Goal: Transaction & Acquisition: Download file/media

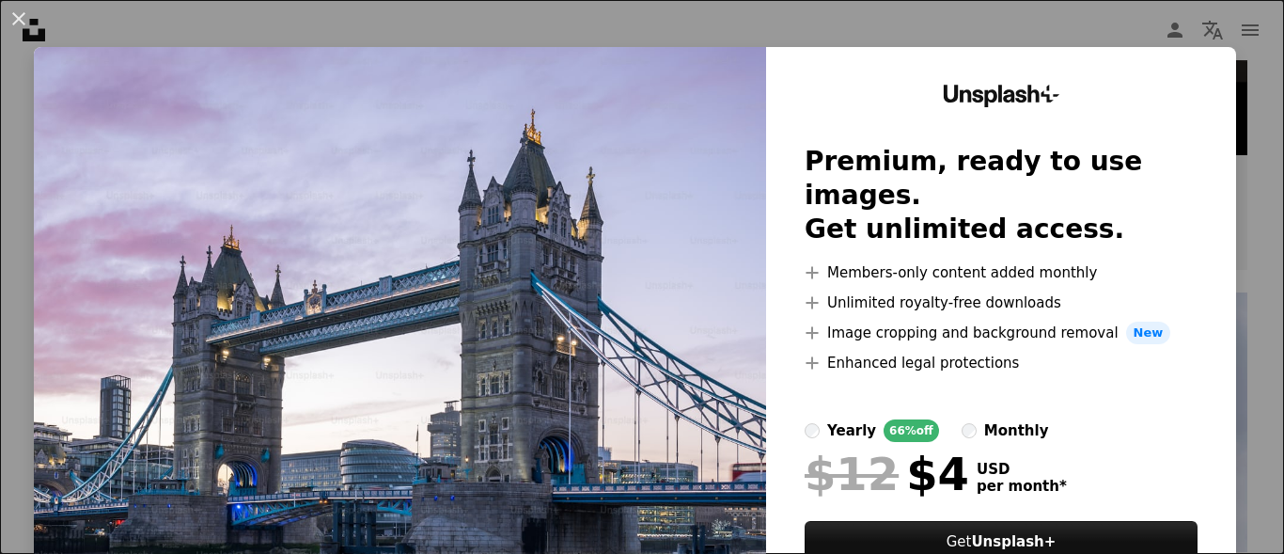
scroll to position [106, 0]
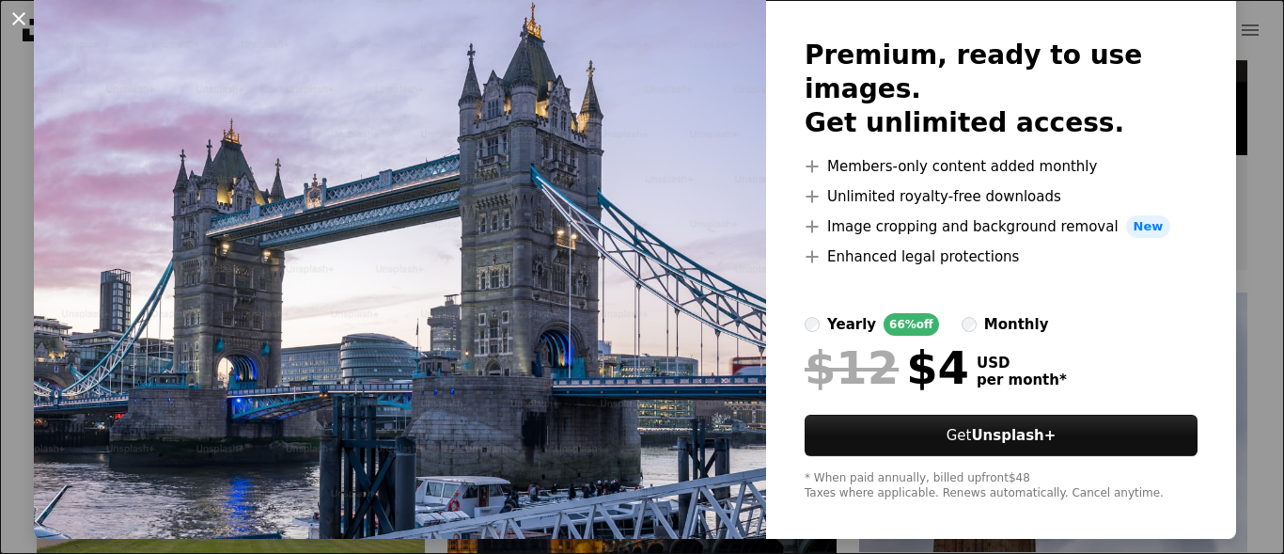
click at [18, 22] on button "An X shape" at bounding box center [19, 19] width 23 height 23
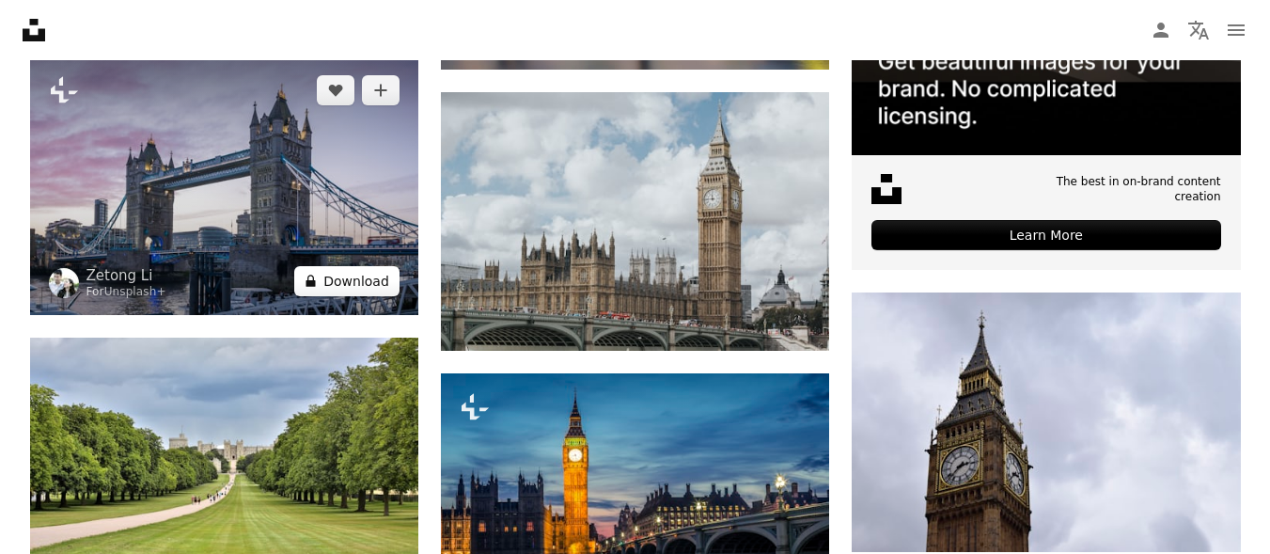
click at [317, 278] on icon "A lock" at bounding box center [311, 281] width 14 height 14
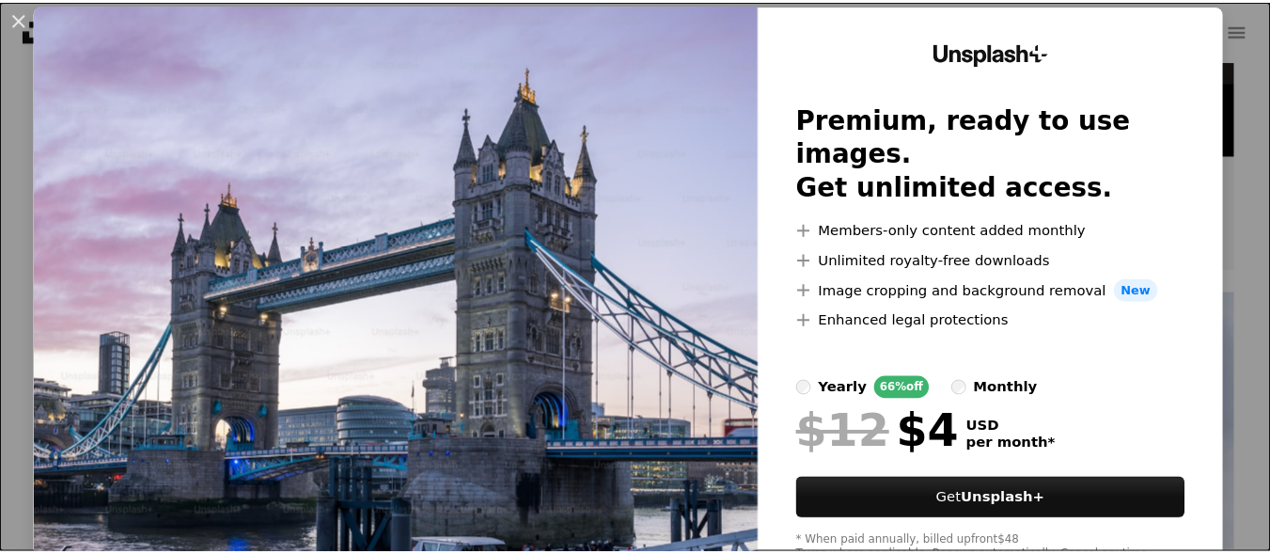
scroll to position [106, 0]
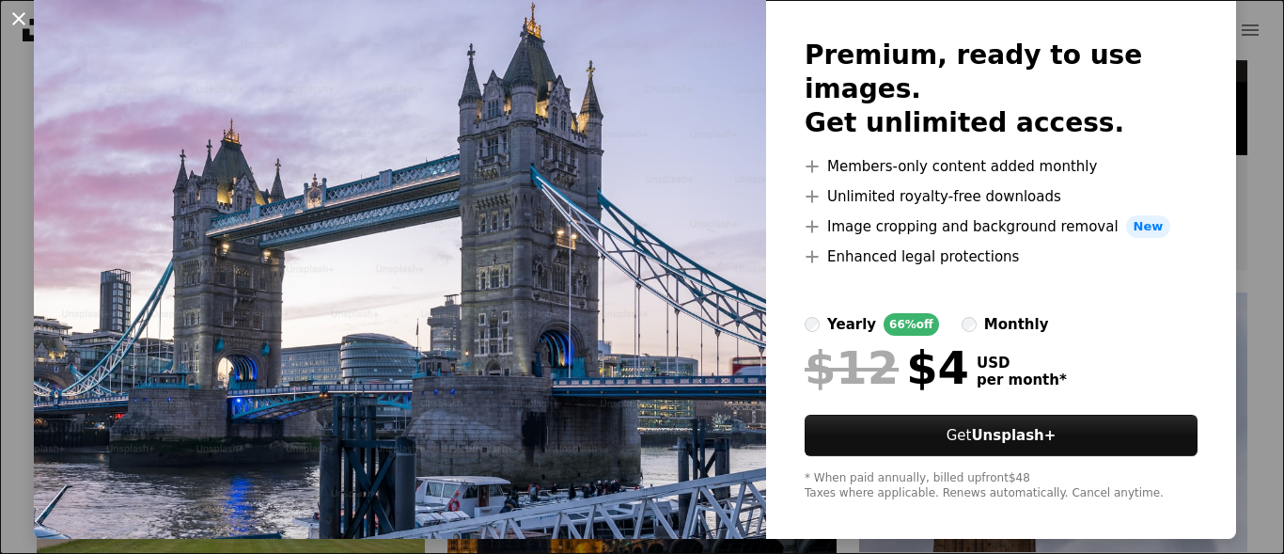
click at [12, 14] on button "An X shape" at bounding box center [19, 19] width 23 height 23
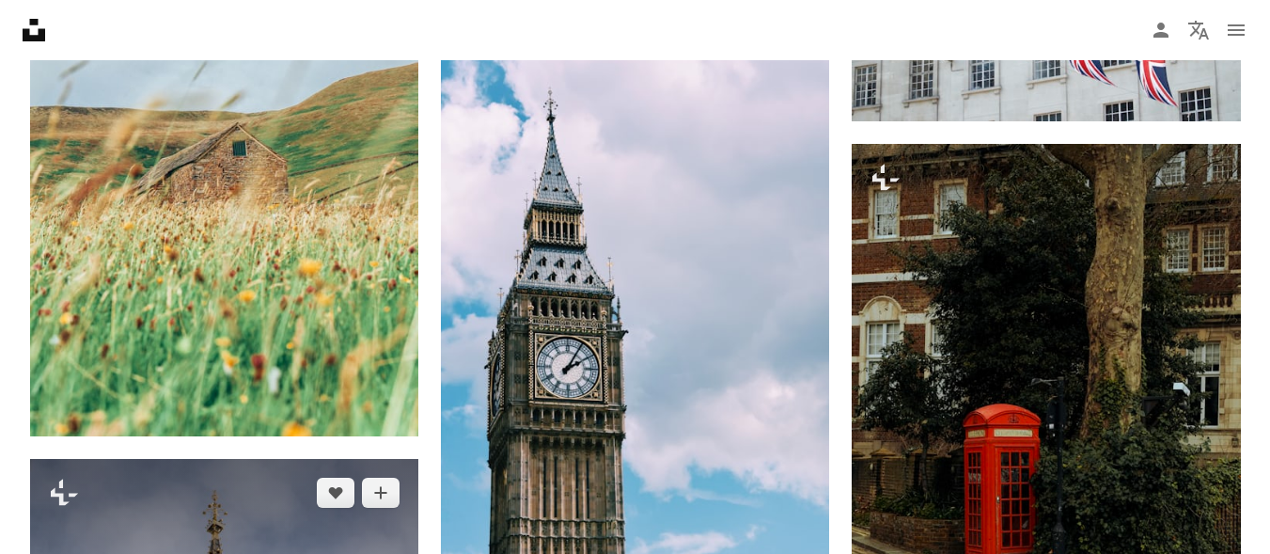
scroll to position [2068, 0]
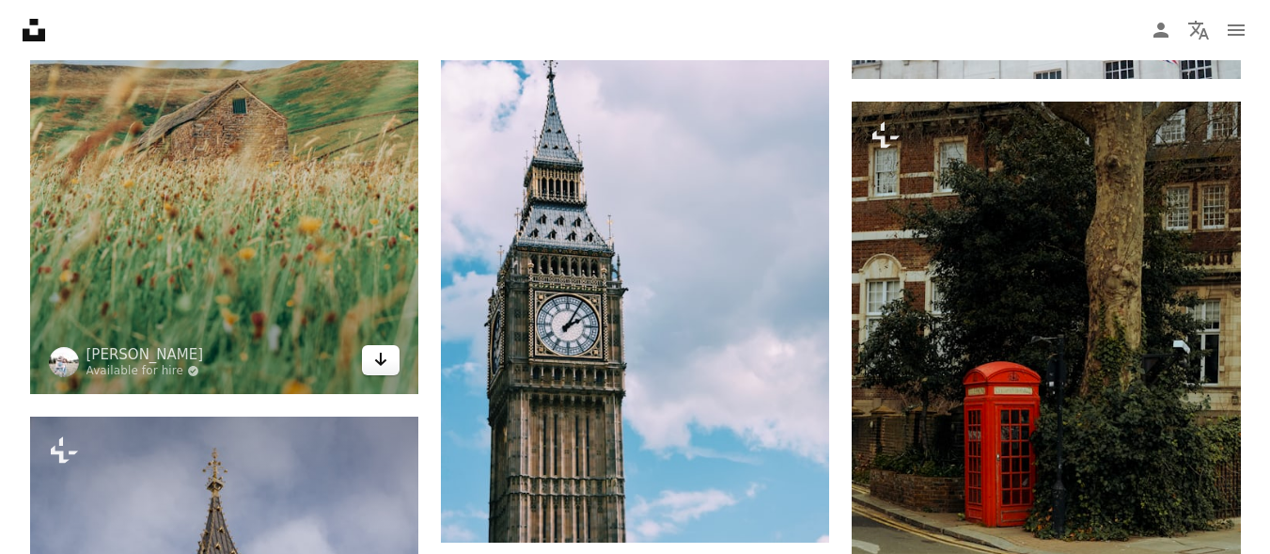
click at [385, 356] on icon "Arrow pointing down" at bounding box center [380, 359] width 15 height 23
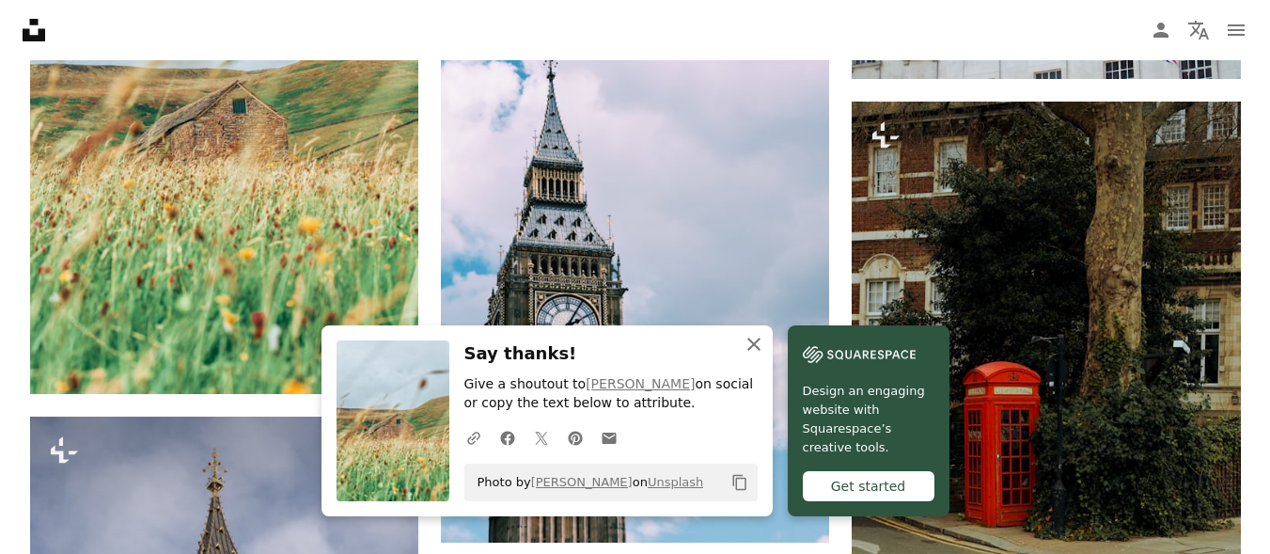
click at [753, 342] on icon "button" at bounding box center [753, 343] width 13 height 13
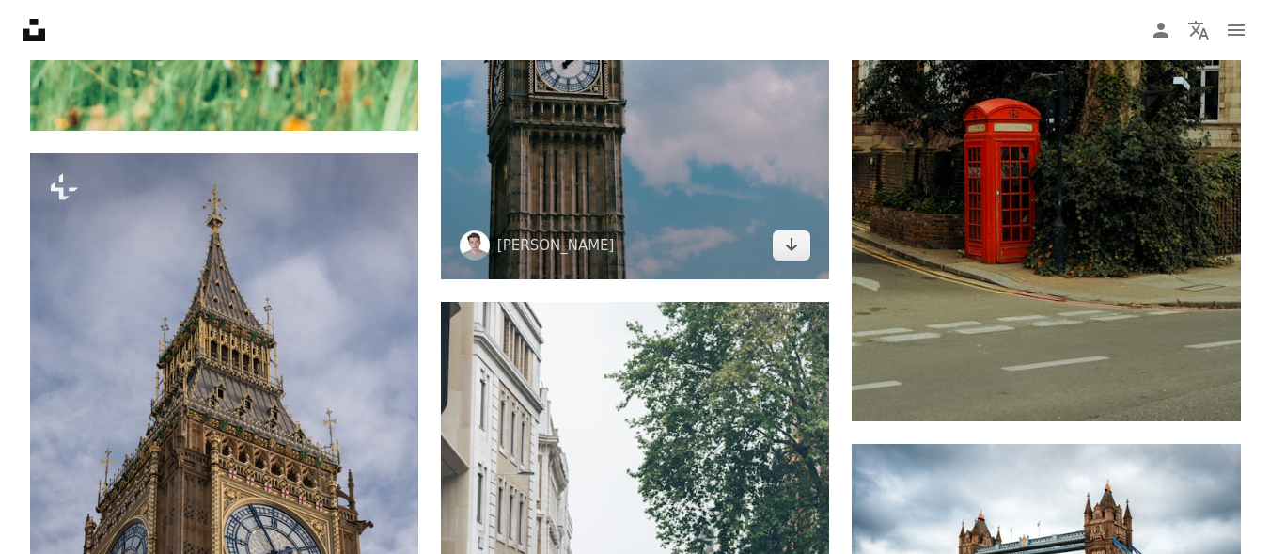
scroll to position [2444, 0]
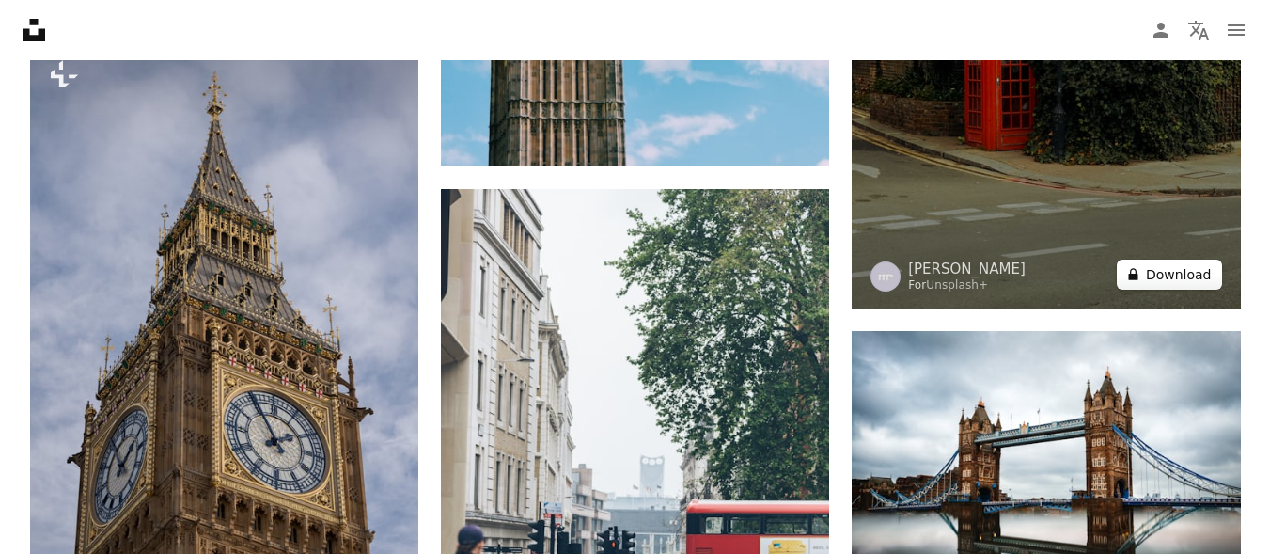
click at [1199, 279] on button "A lock Download" at bounding box center [1169, 274] width 105 height 30
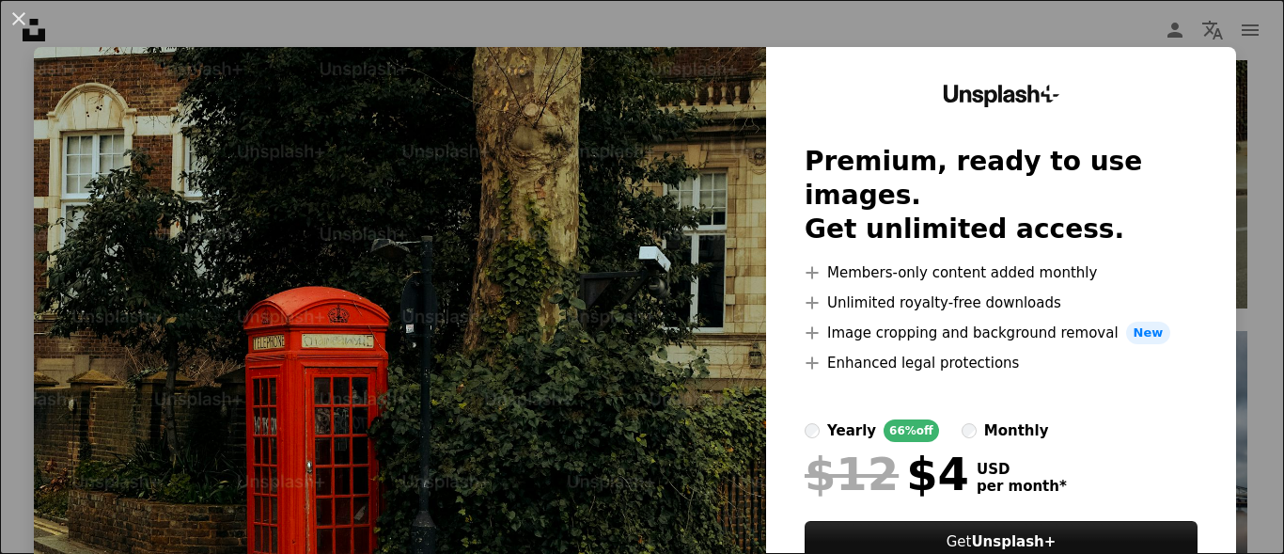
click at [776, 226] on div "Unsplash+ Premium, ready to use images. Get unlimited access. A plus sign Membe…" at bounding box center [1001, 346] width 470 height 598
click at [702, 225] on img at bounding box center [400, 346] width 732 height 598
click at [17, 12] on button "An X shape" at bounding box center [19, 19] width 23 height 23
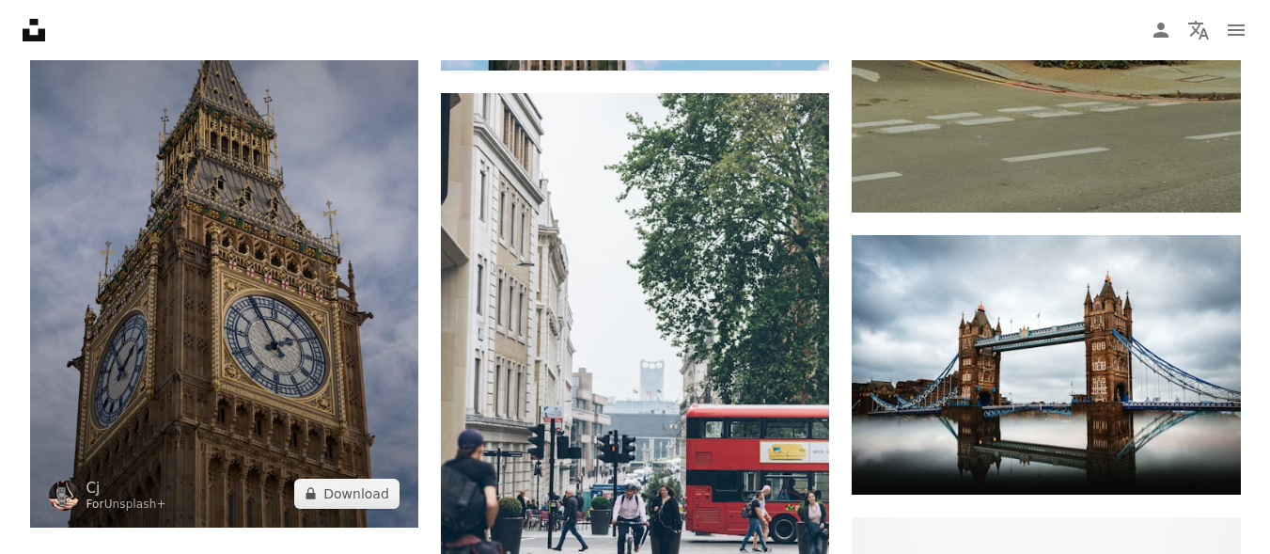
scroll to position [2632, 0]
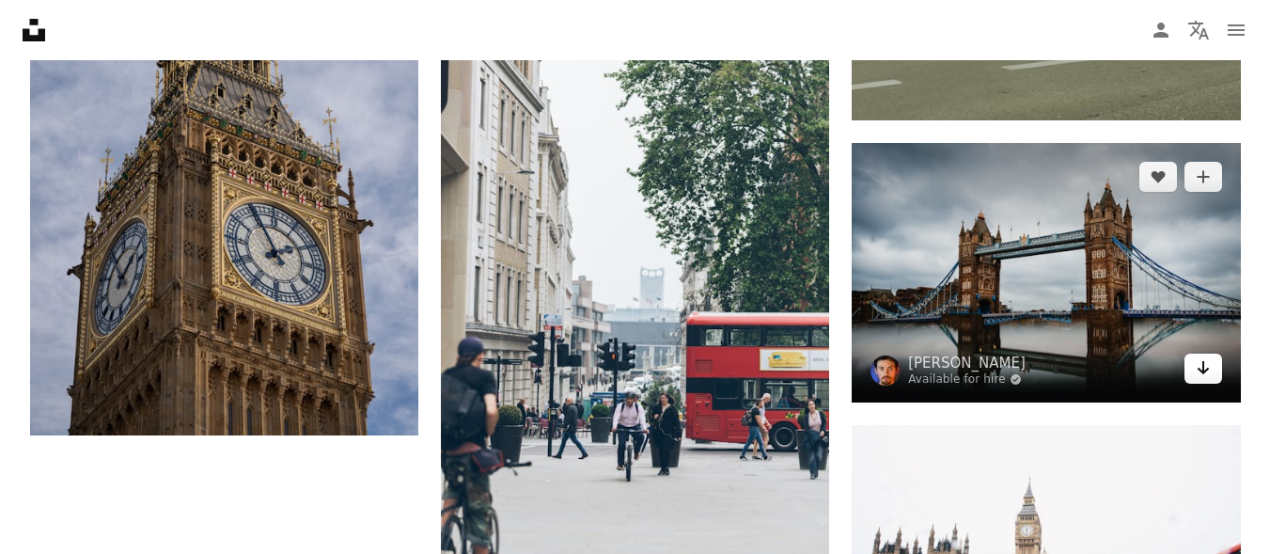
click at [1205, 368] on icon "Arrow pointing down" at bounding box center [1203, 367] width 15 height 23
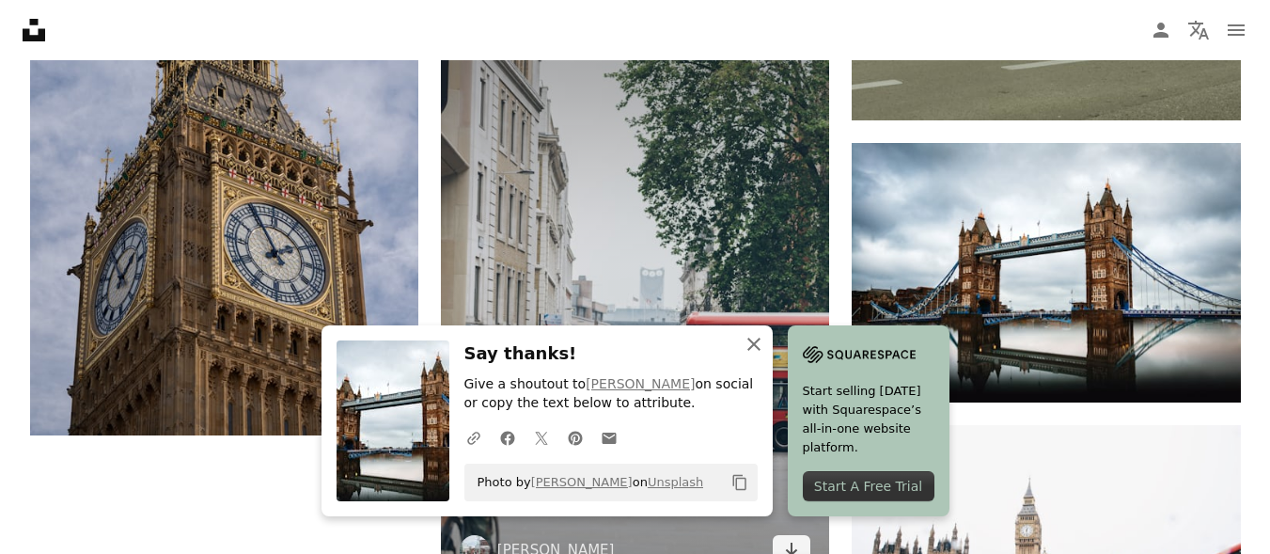
drag, startPoint x: 758, startPoint y: 340, endPoint x: 744, endPoint y: 330, distance: 17.5
click at [755, 337] on icon "An X shape" at bounding box center [754, 344] width 23 height 23
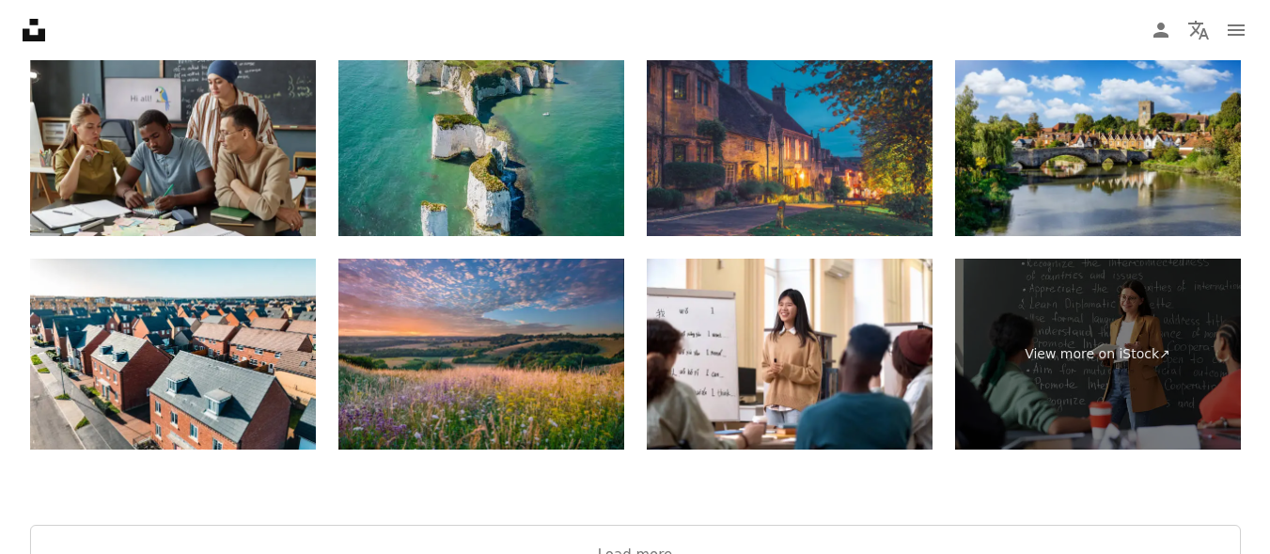
scroll to position [4273, 0]
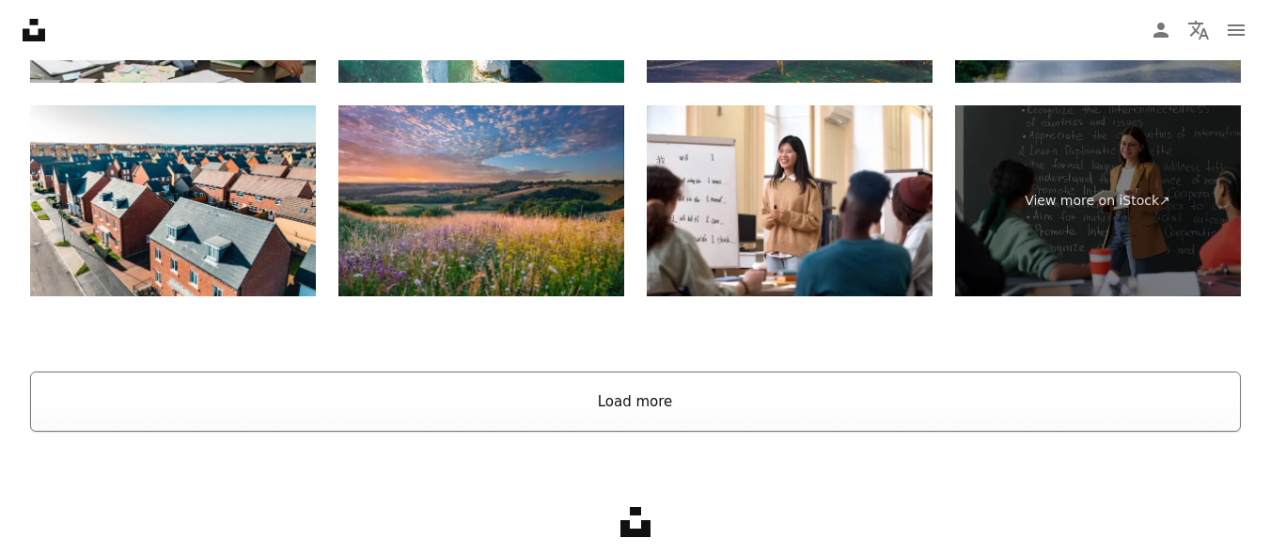
click at [632, 397] on button "Load more" at bounding box center [635, 401] width 1211 height 60
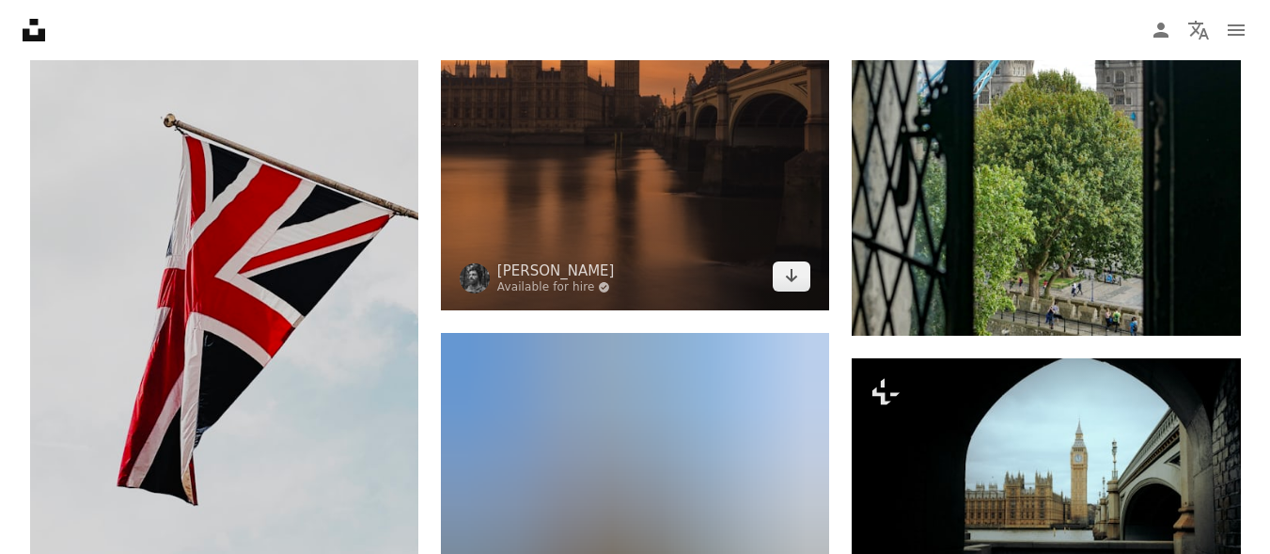
scroll to position [5871, 0]
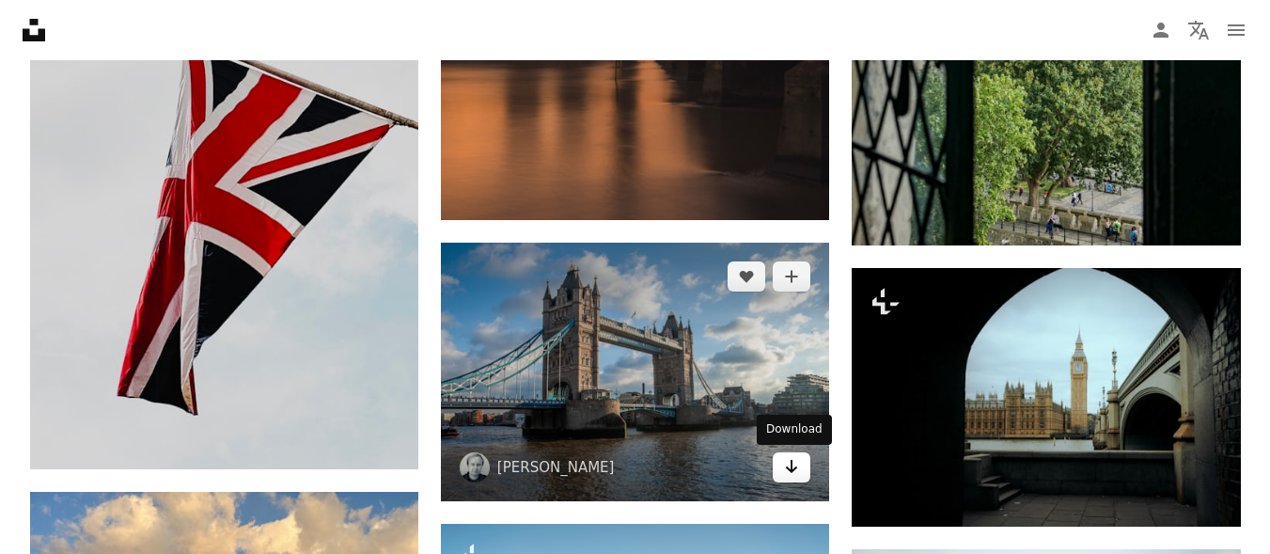
click at [791, 473] on icon "Arrow pointing down" at bounding box center [791, 466] width 15 height 23
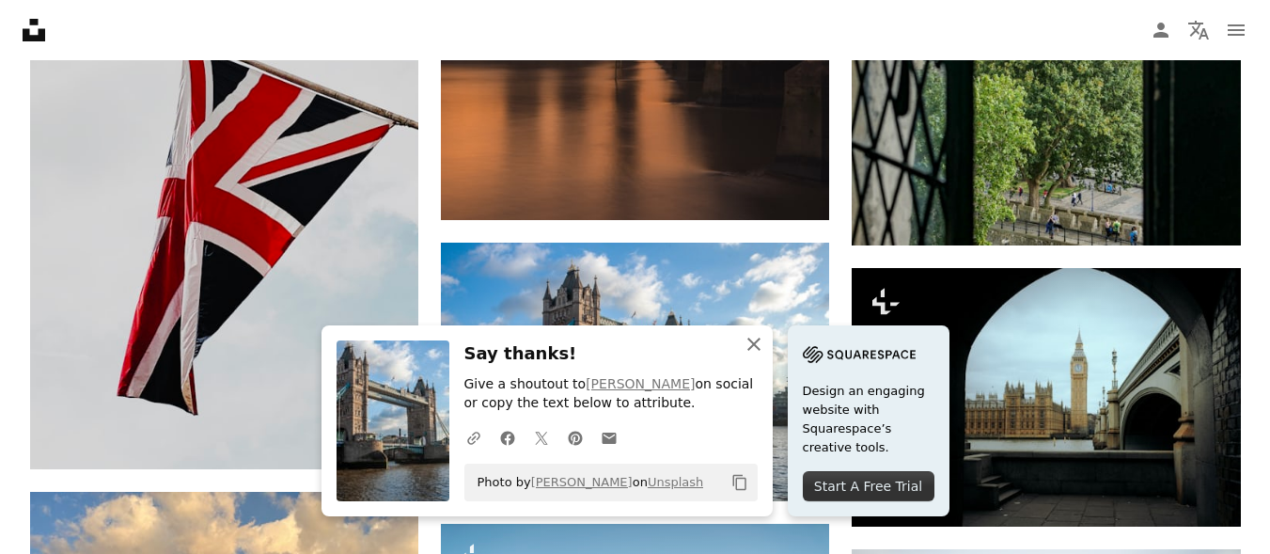
click at [754, 341] on icon "An X shape" at bounding box center [754, 344] width 23 height 23
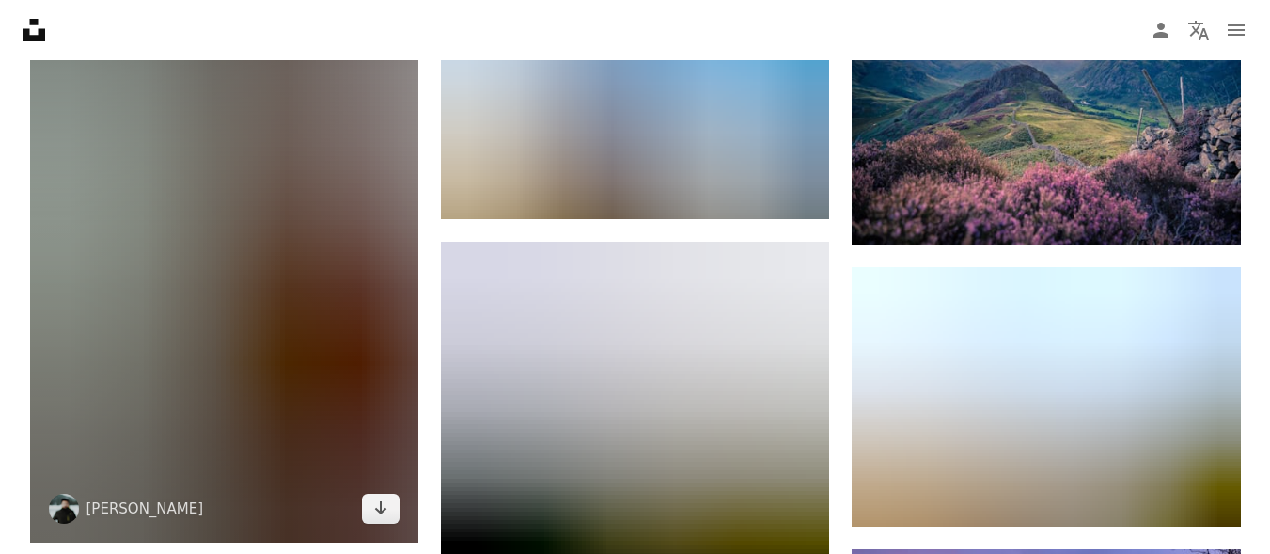
scroll to position [6717, 0]
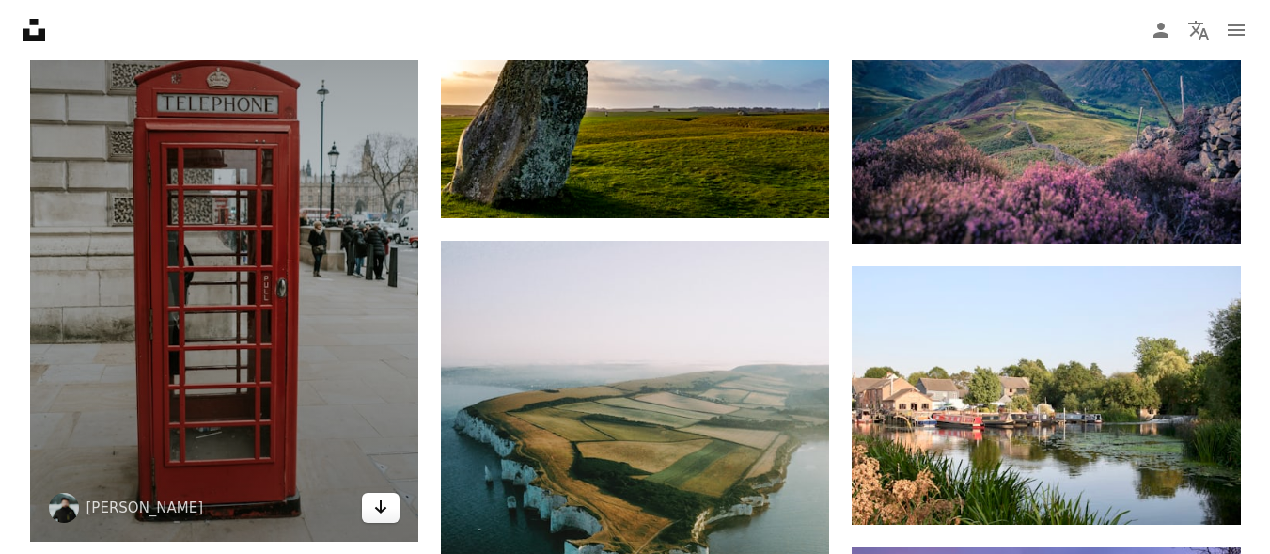
click at [396, 498] on link "Arrow pointing down" at bounding box center [381, 508] width 38 height 30
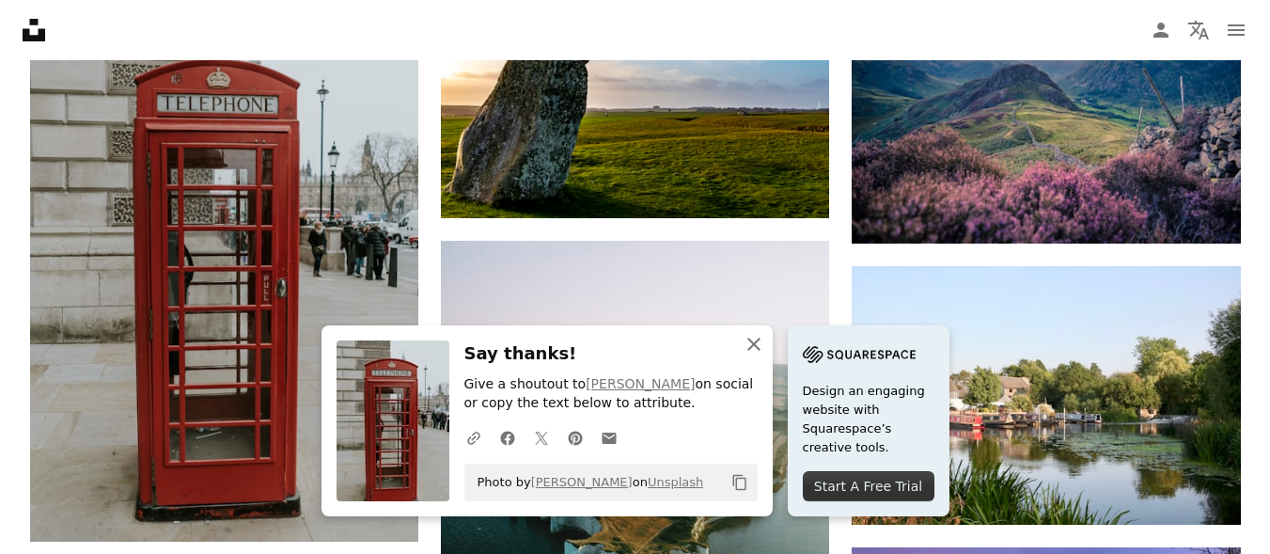
click at [751, 339] on icon "An X shape" at bounding box center [754, 344] width 23 height 23
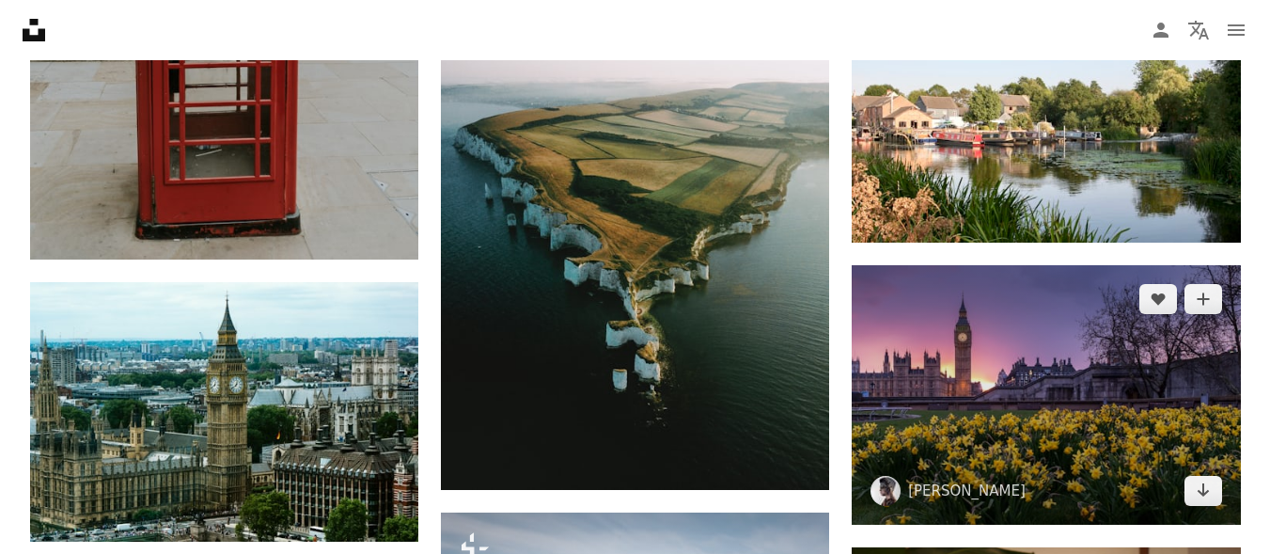
scroll to position [7093, 0]
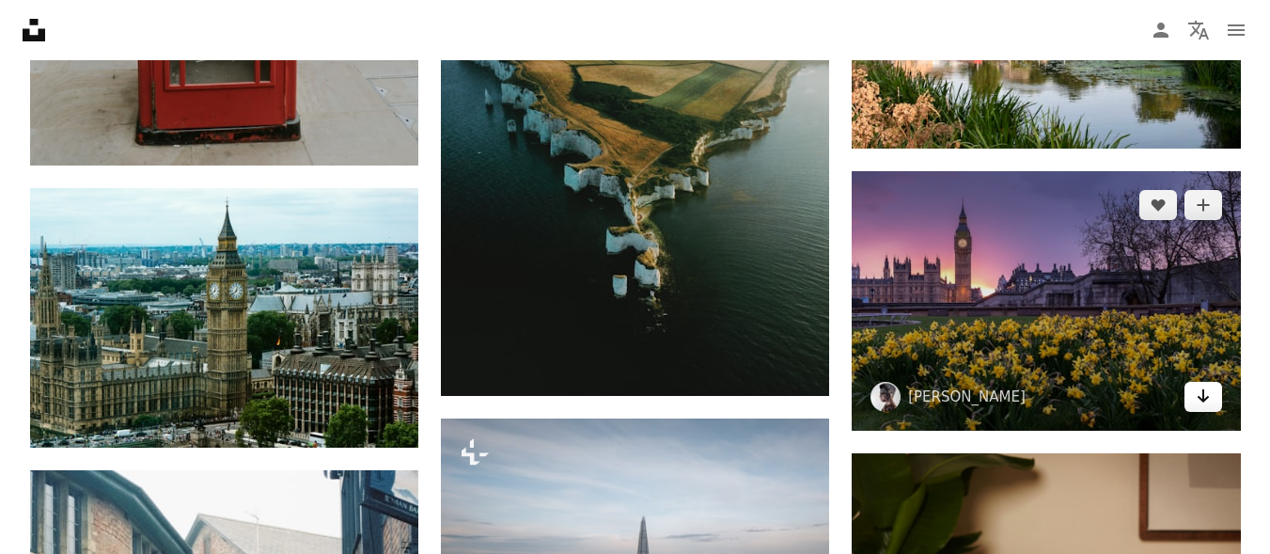
click at [1217, 400] on link "Arrow pointing down" at bounding box center [1203, 397] width 38 height 30
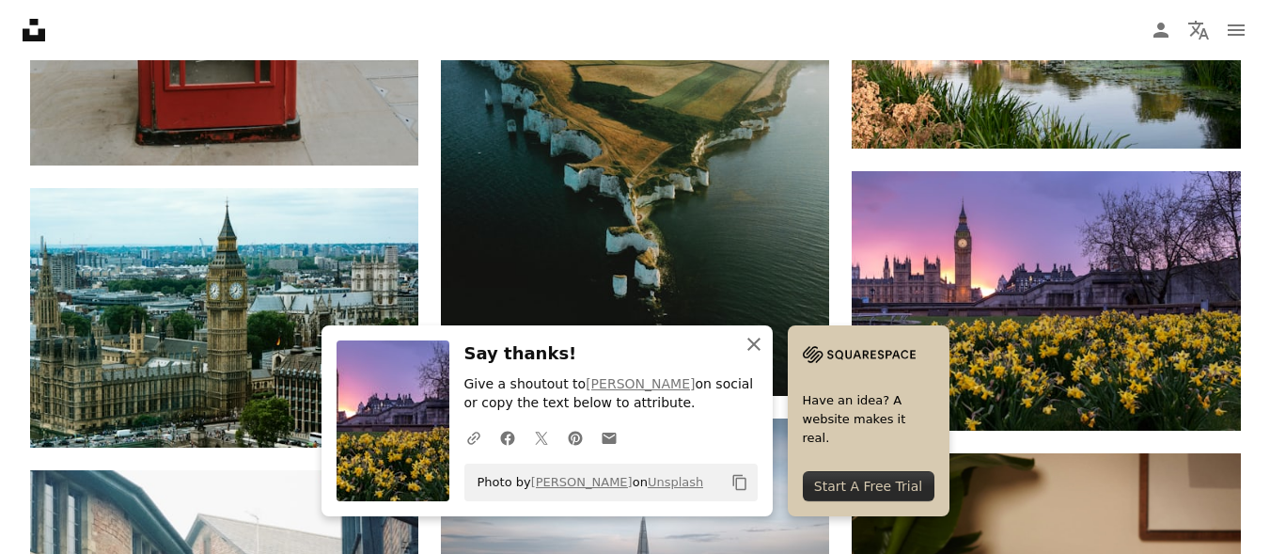
click at [757, 340] on icon "button" at bounding box center [753, 343] width 13 height 13
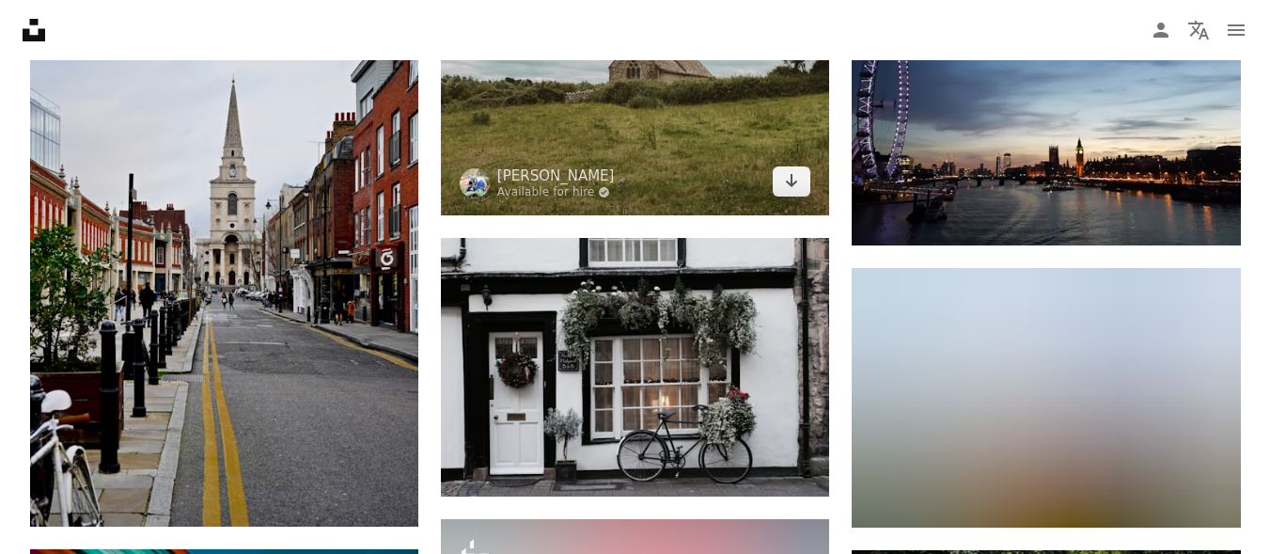
scroll to position [11417, 0]
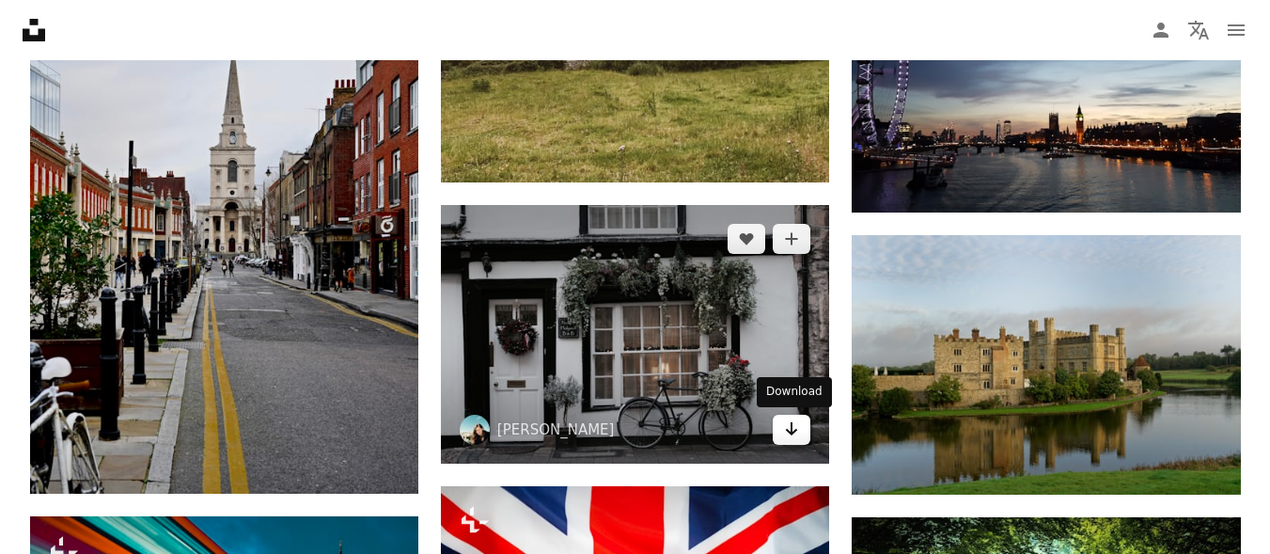
click at [787, 423] on icon "Arrow pointing down" at bounding box center [791, 428] width 15 height 23
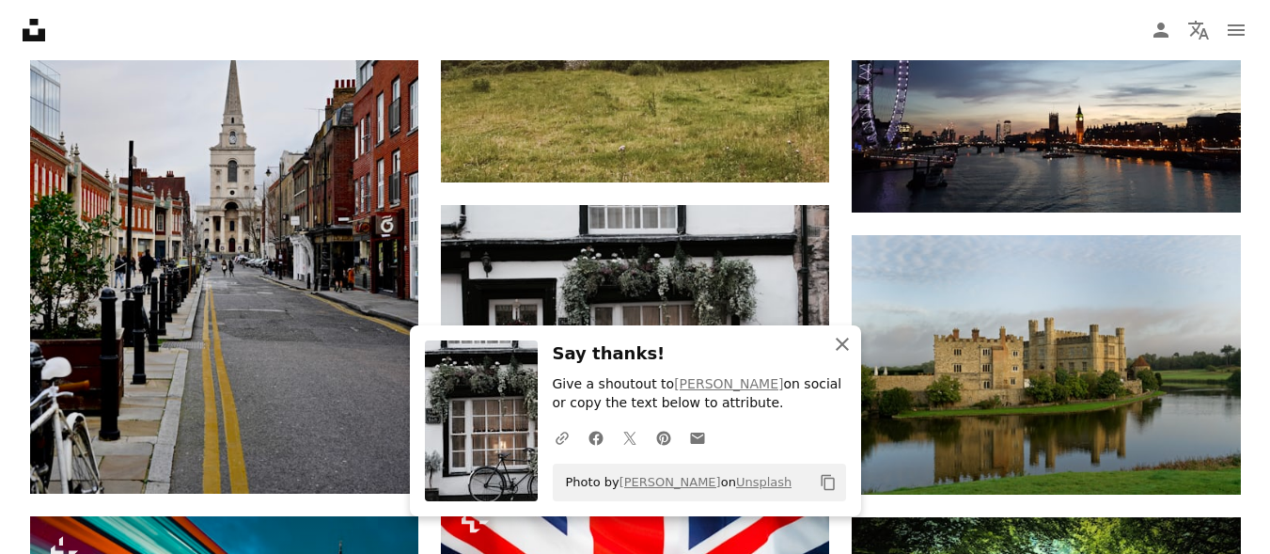
drag, startPoint x: 842, startPoint y: 341, endPoint x: 823, endPoint y: 340, distance: 19.8
click at [842, 341] on icon "An X shape" at bounding box center [842, 344] width 23 height 23
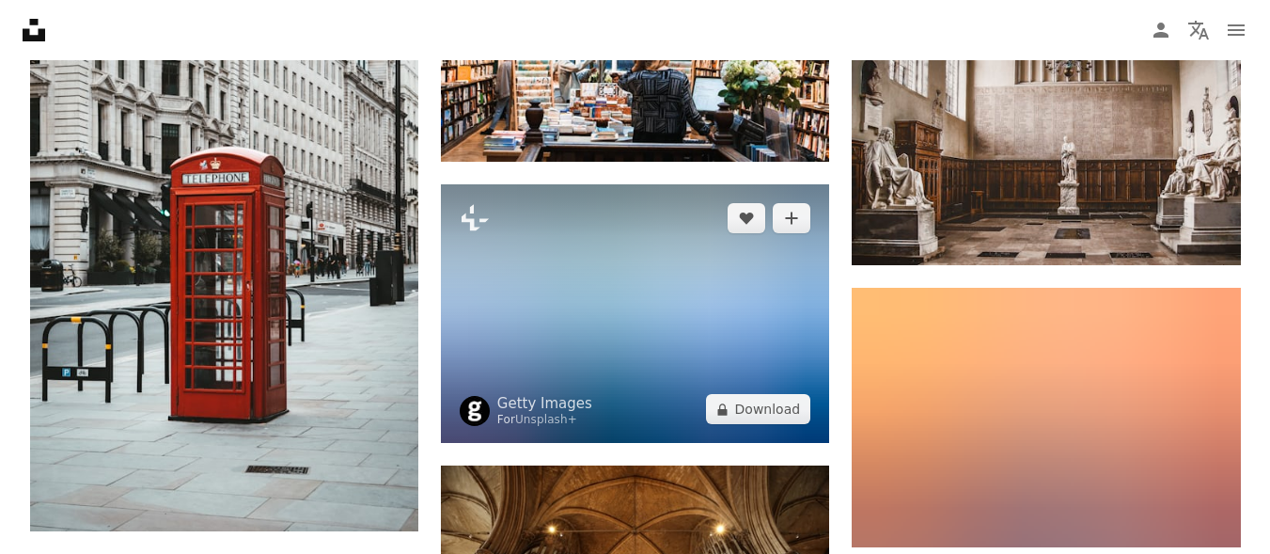
scroll to position [15459, 0]
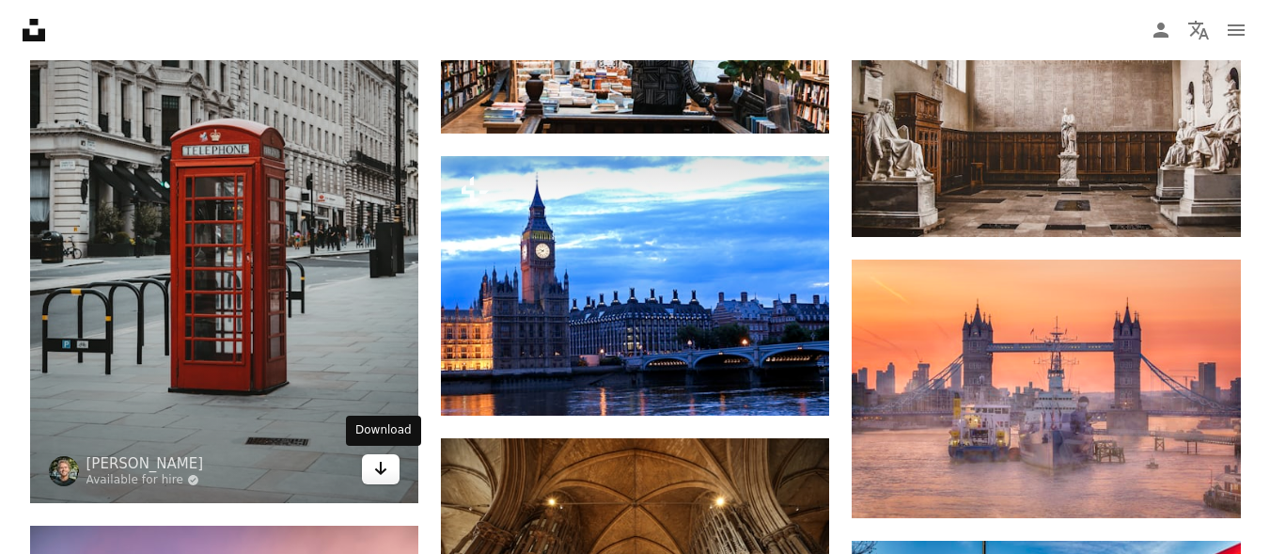
click at [371, 468] on link "Arrow pointing down" at bounding box center [381, 469] width 38 height 30
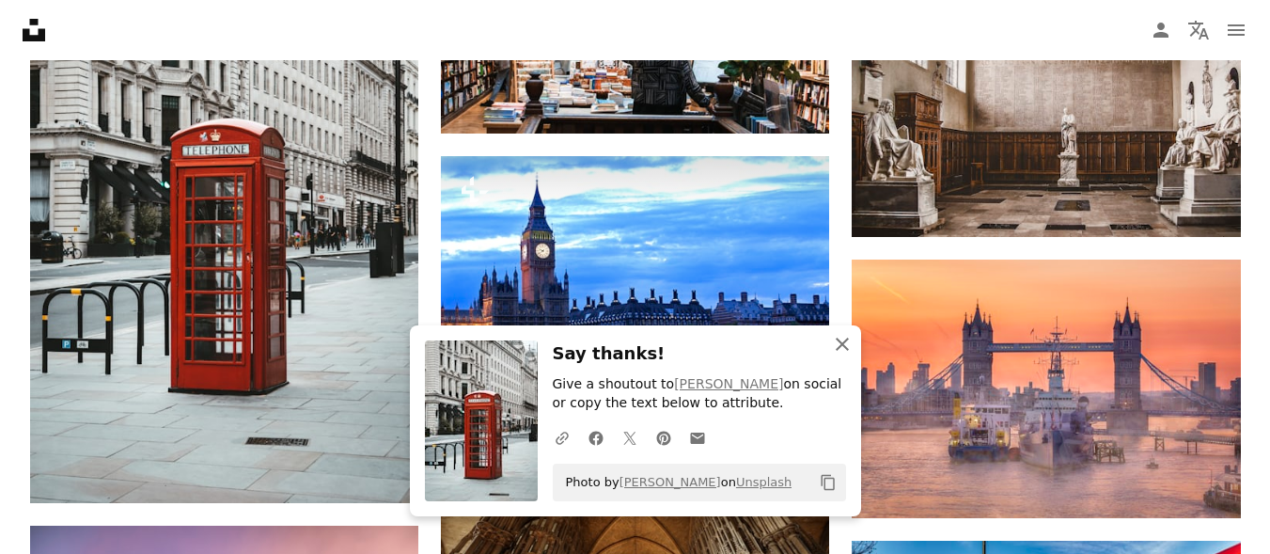
click at [839, 339] on icon "An X shape" at bounding box center [842, 344] width 23 height 23
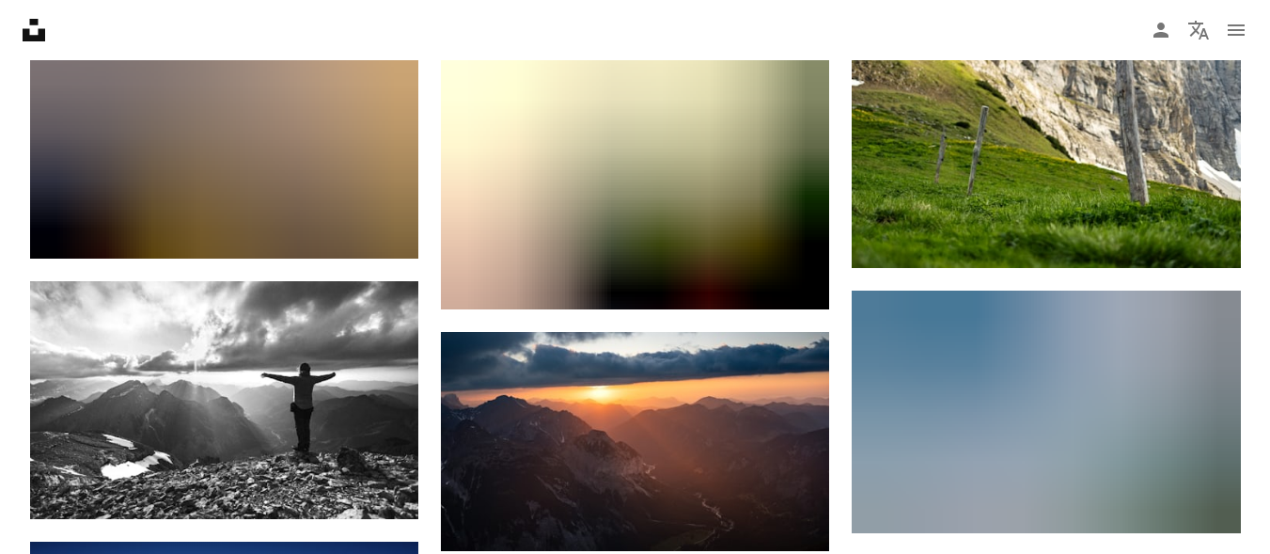
scroll to position [34260, 0]
